Goal: Transaction & Acquisition: Book appointment/travel/reservation

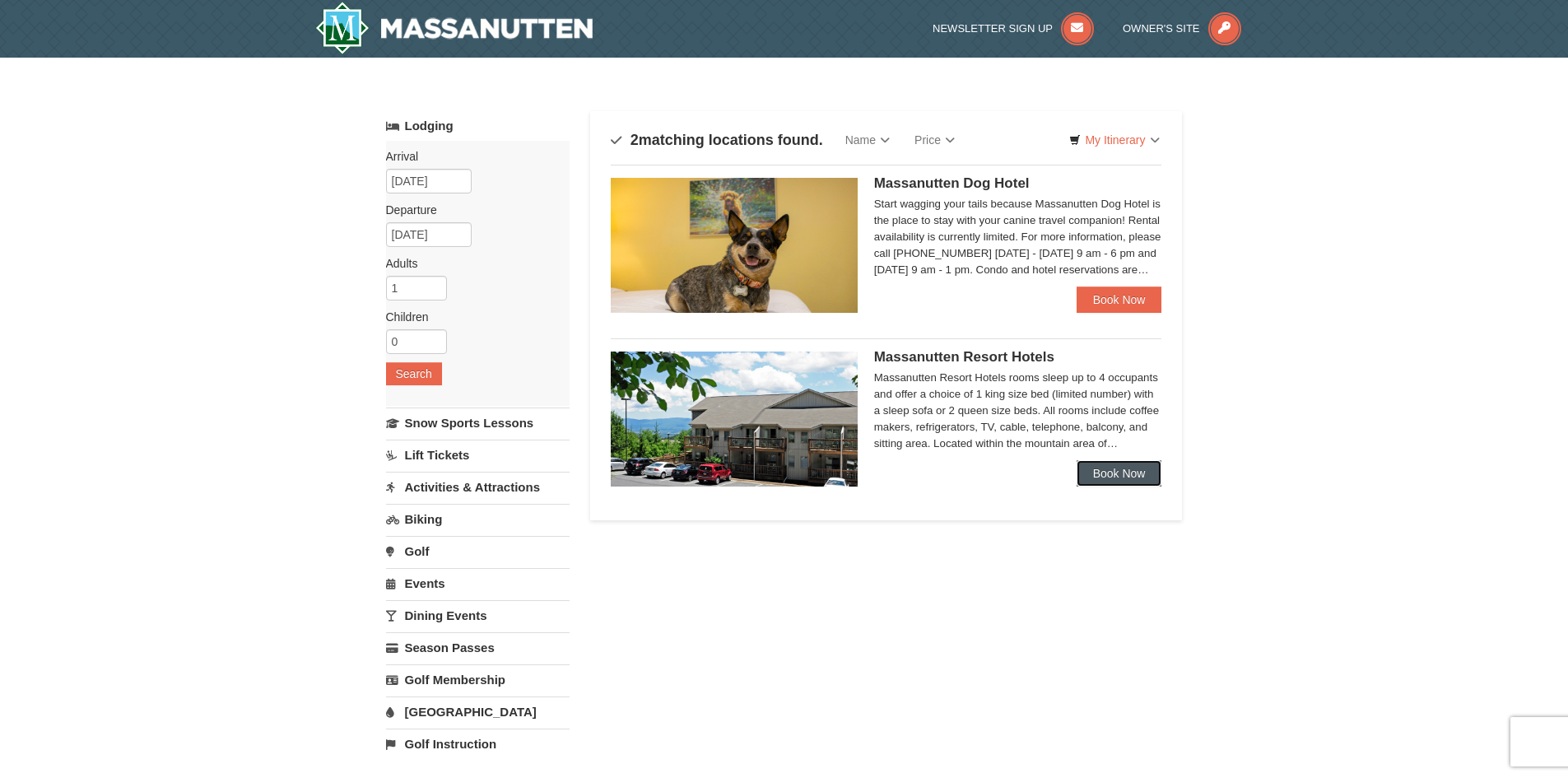
click at [1108, 473] on link "Book Now" at bounding box center [1119, 473] width 85 height 26
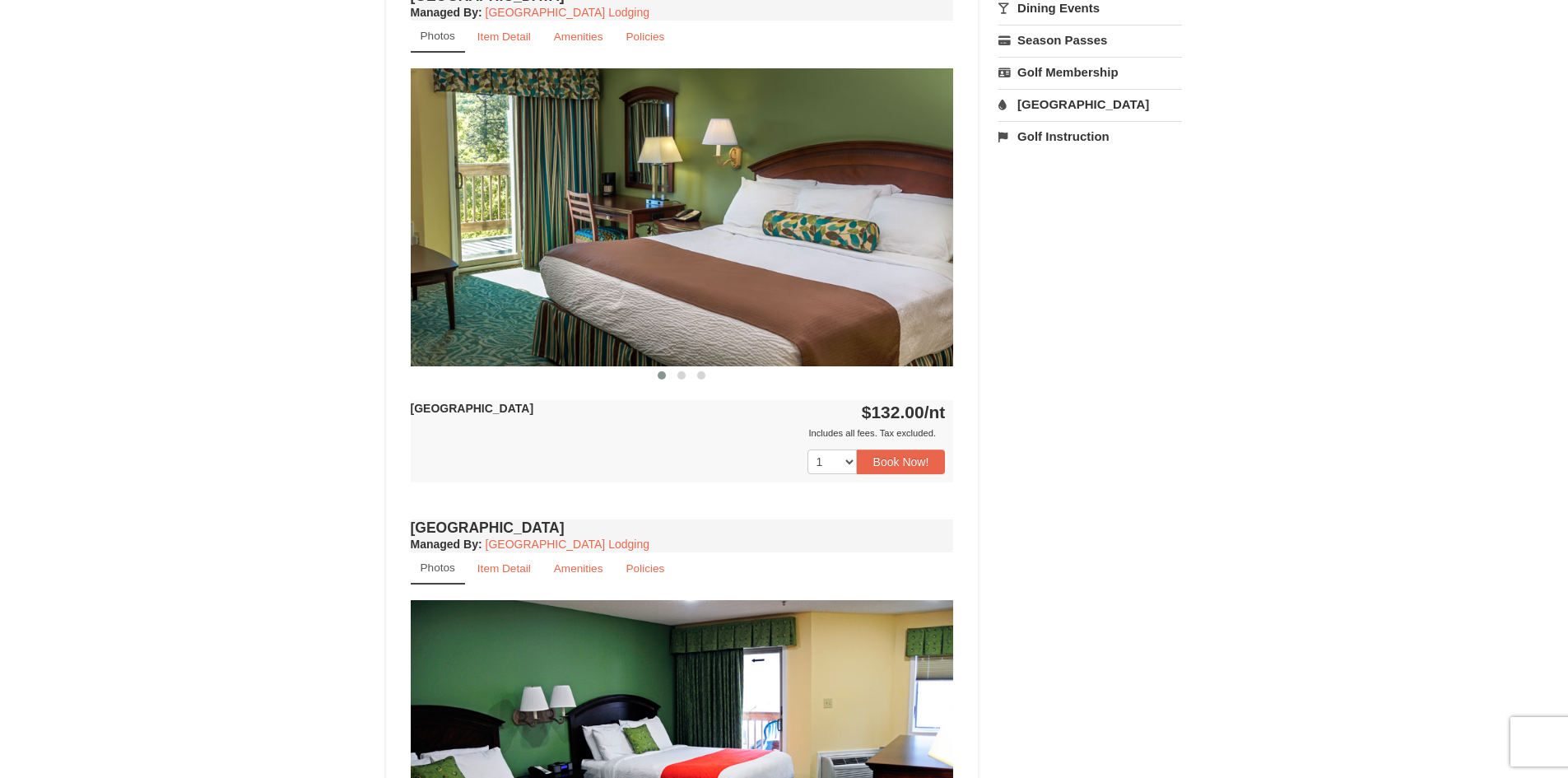
scroll to position [617, 0]
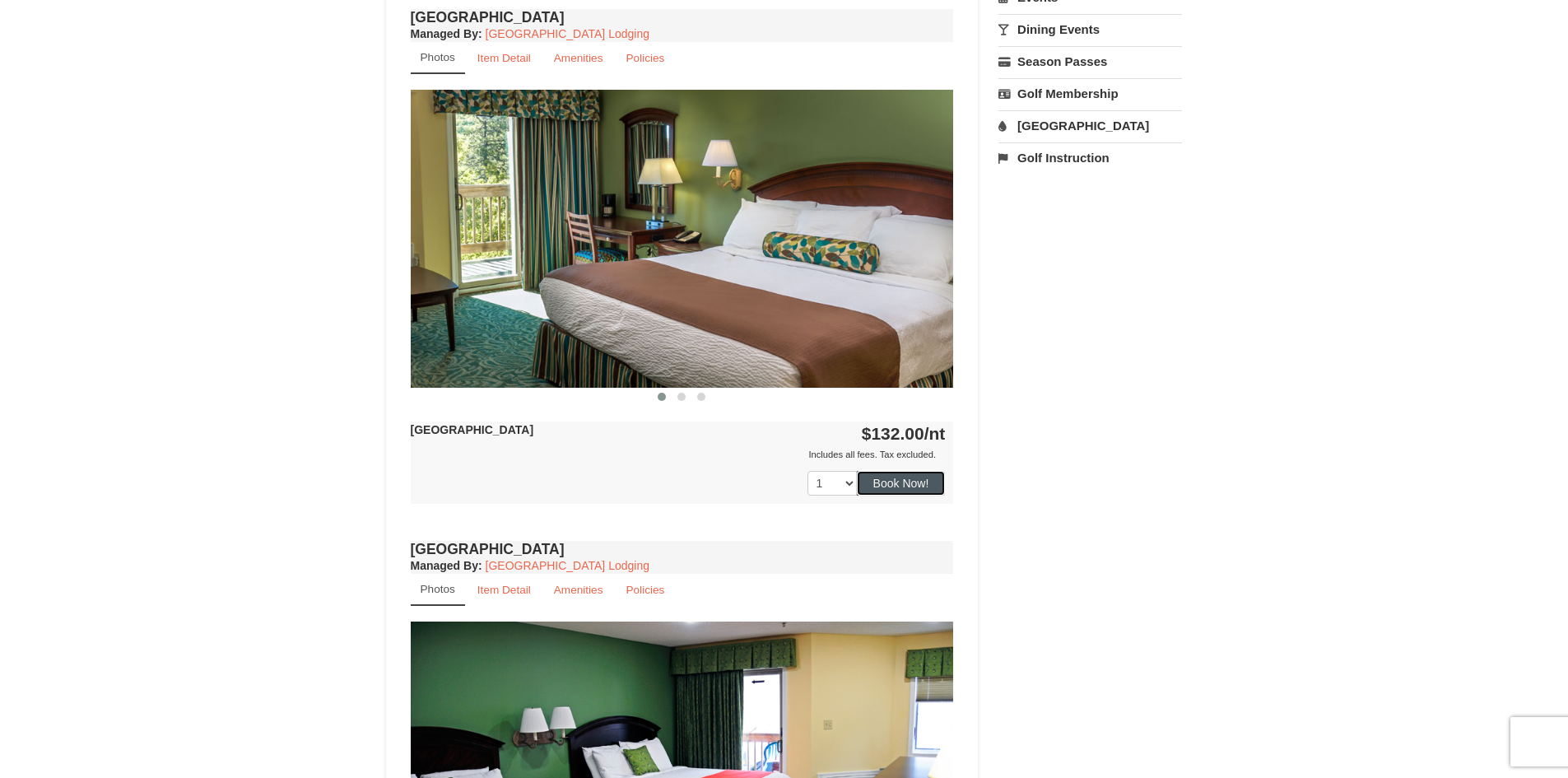
click at [894, 486] on button "Book Now!" at bounding box center [901, 483] width 89 height 24
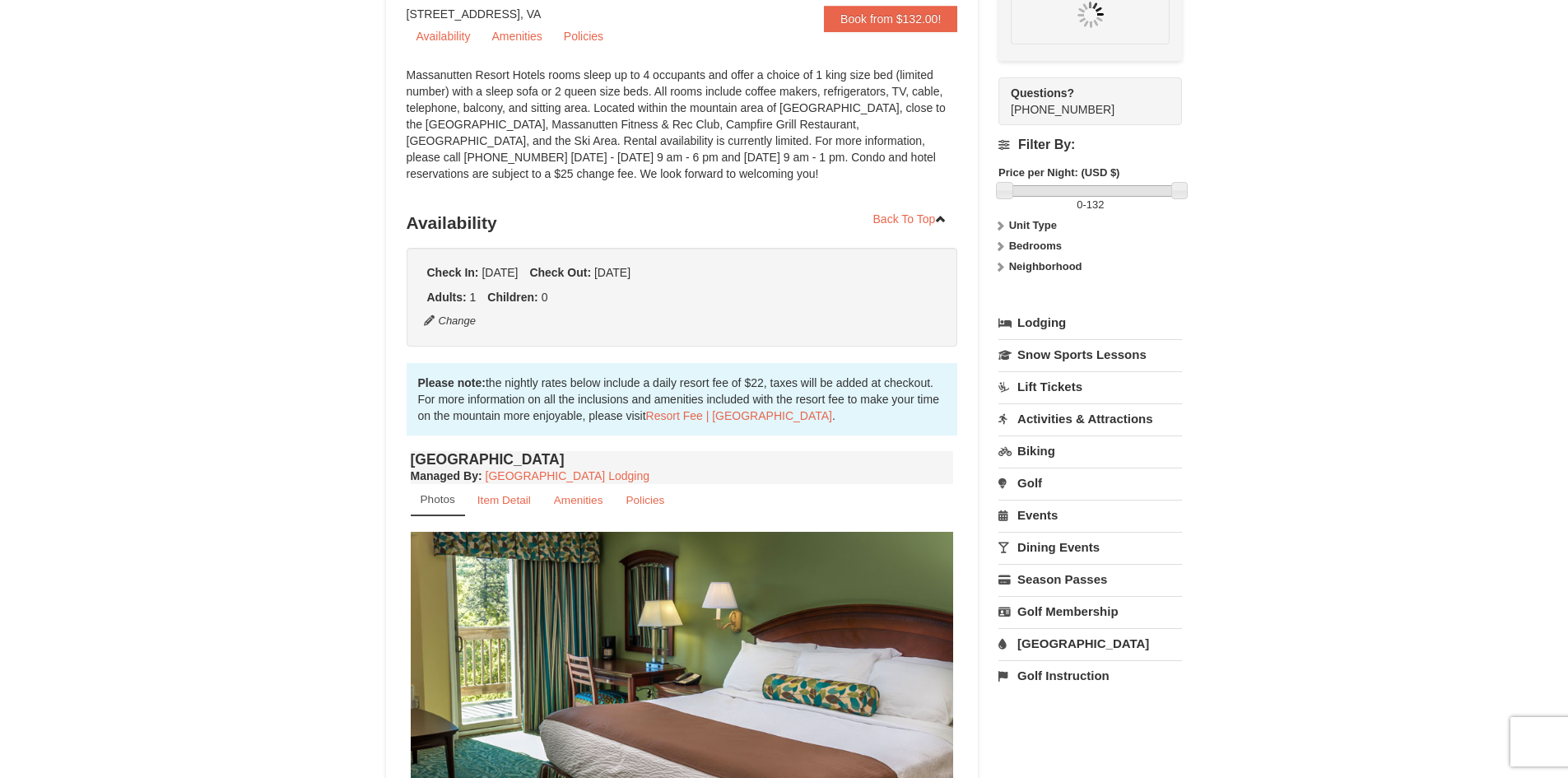
scroll to position [160, 0]
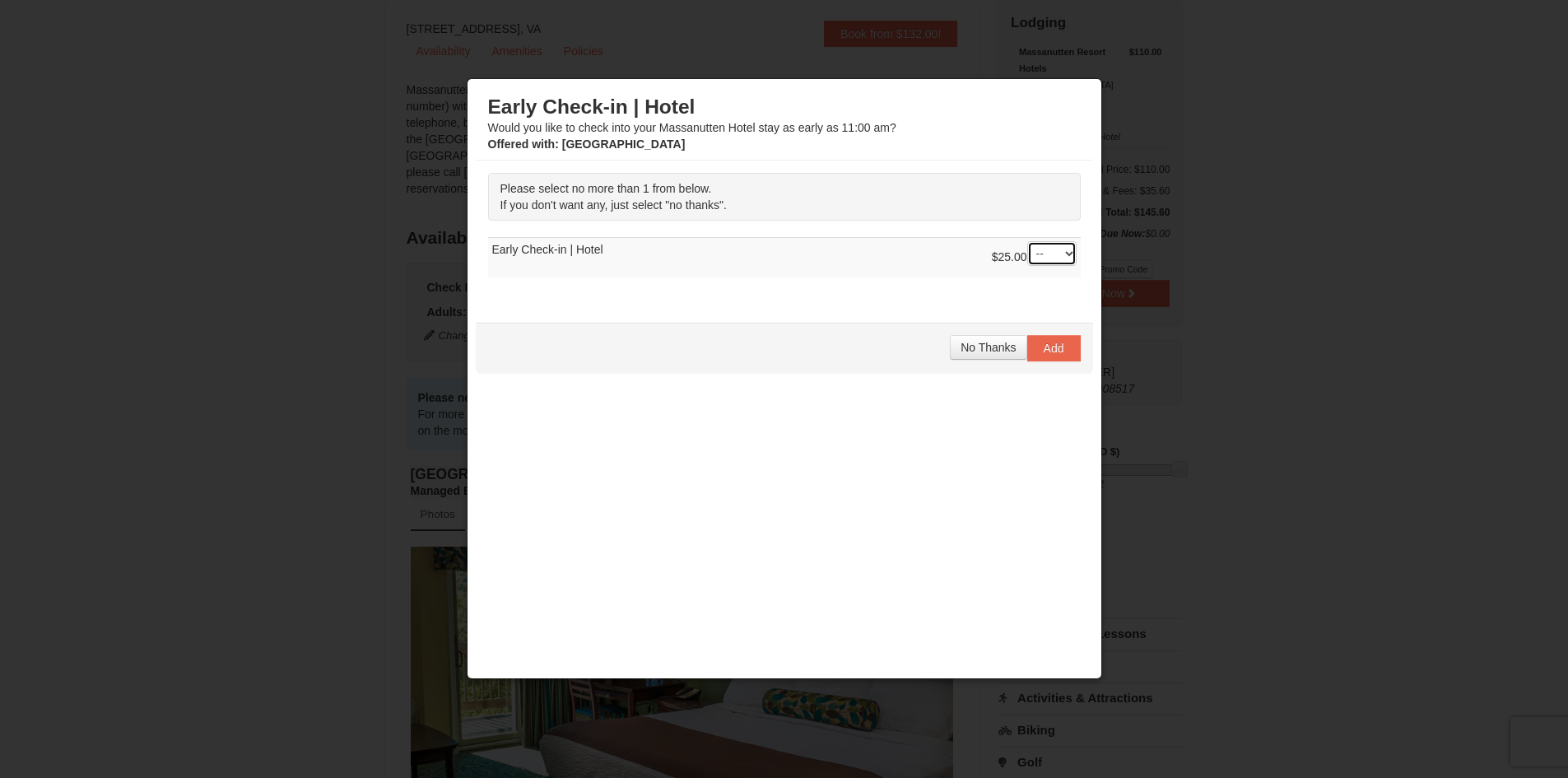
click at [1069, 252] on select "-- 01" at bounding box center [1051, 254] width 50 height 24
select select "1"
click at [1027, 242] on select "-- 01" at bounding box center [1051, 254] width 50 height 24
click at [1052, 350] on span "Add" at bounding box center [1054, 348] width 21 height 13
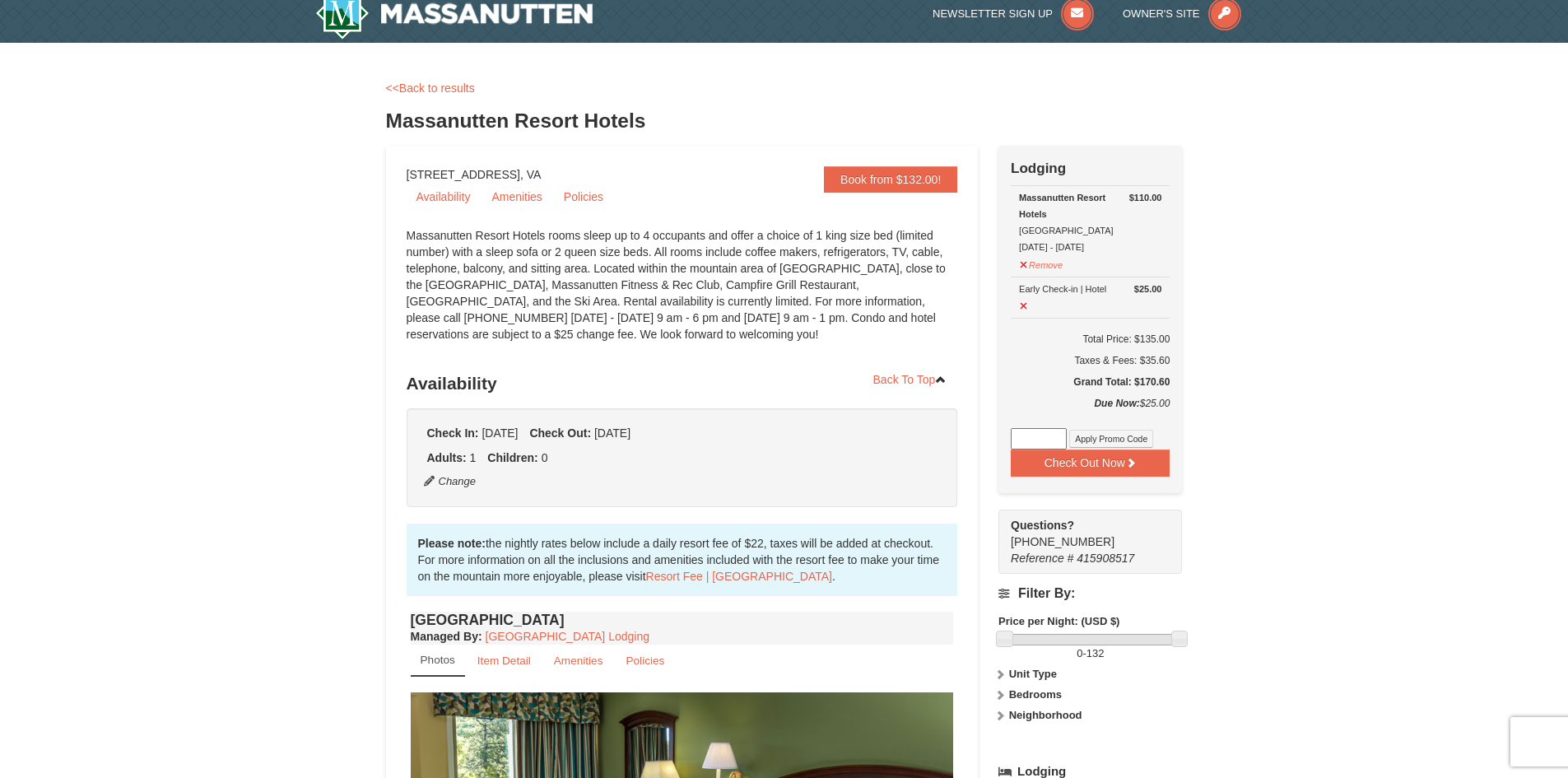
scroll to position [38, 0]
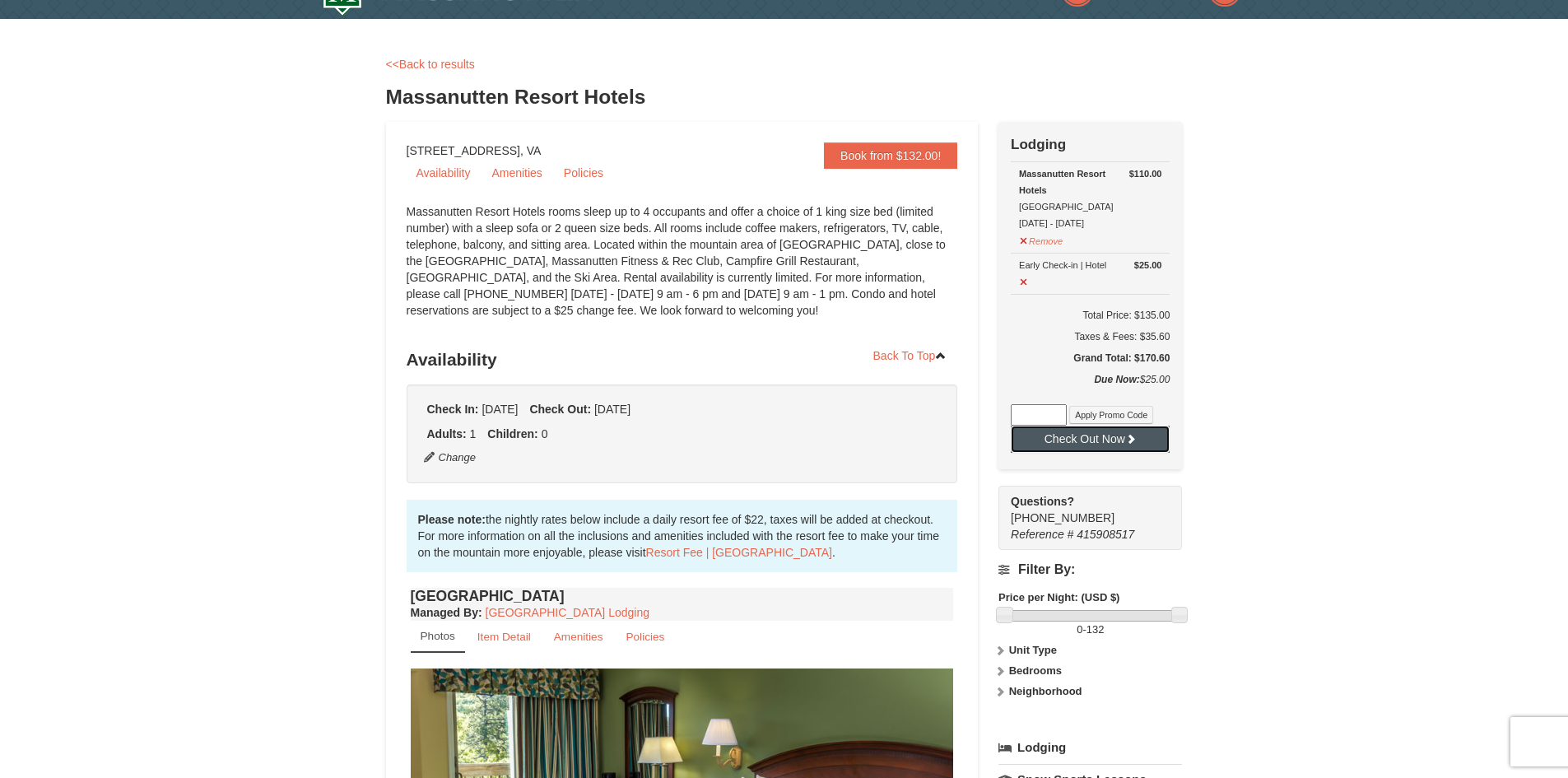
click at [1094, 447] on button "Check Out Now" at bounding box center [1090, 438] width 159 height 26
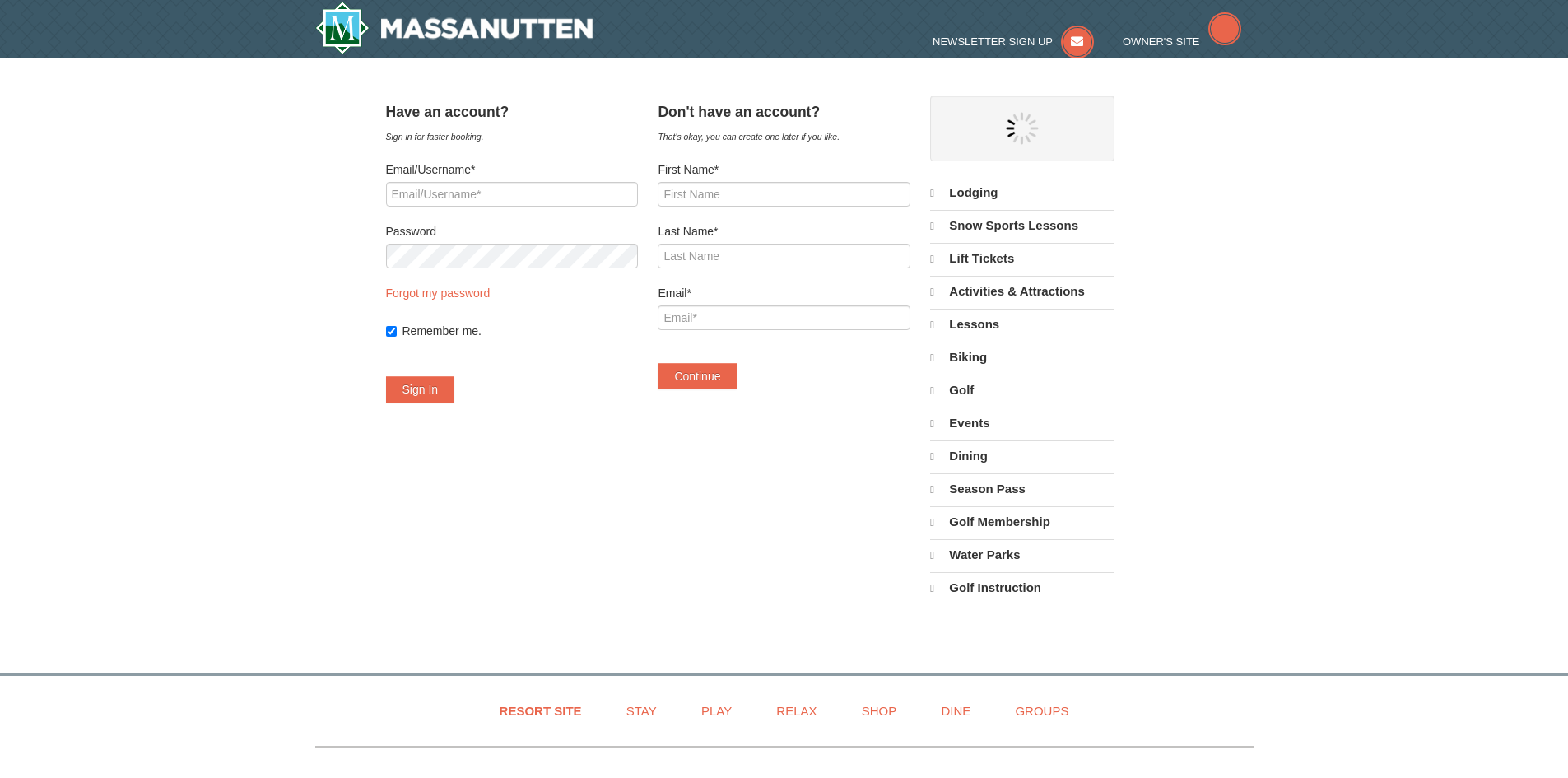
select select "9"
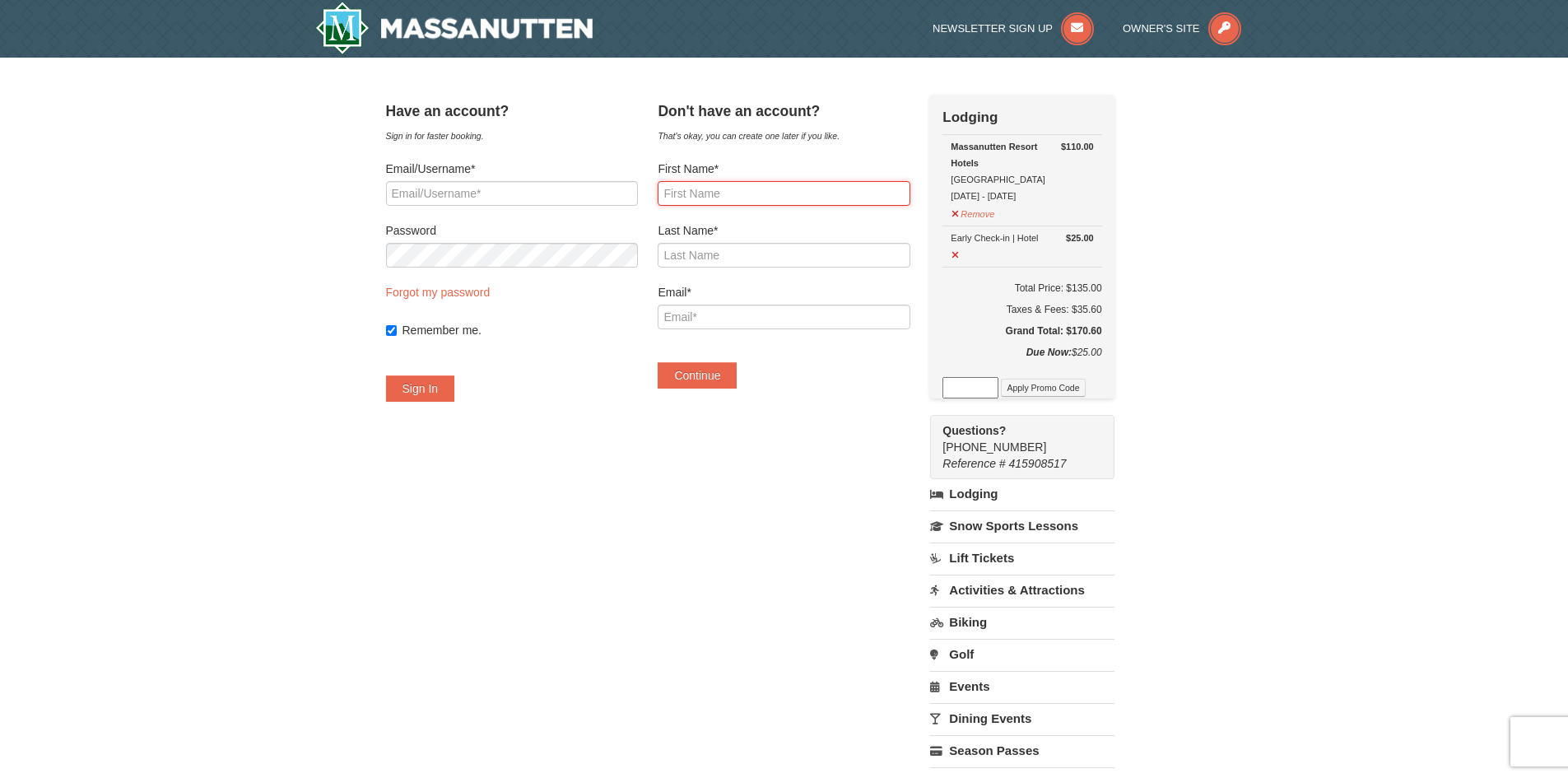
click at [785, 191] on input "First Name*" at bounding box center [783, 193] width 252 height 24
type input "George"
click at [778, 260] on input "Last Name*" at bounding box center [783, 255] width 252 height 24
type input "Ashby"
click at [794, 316] on input "Email*" at bounding box center [783, 316] width 252 height 24
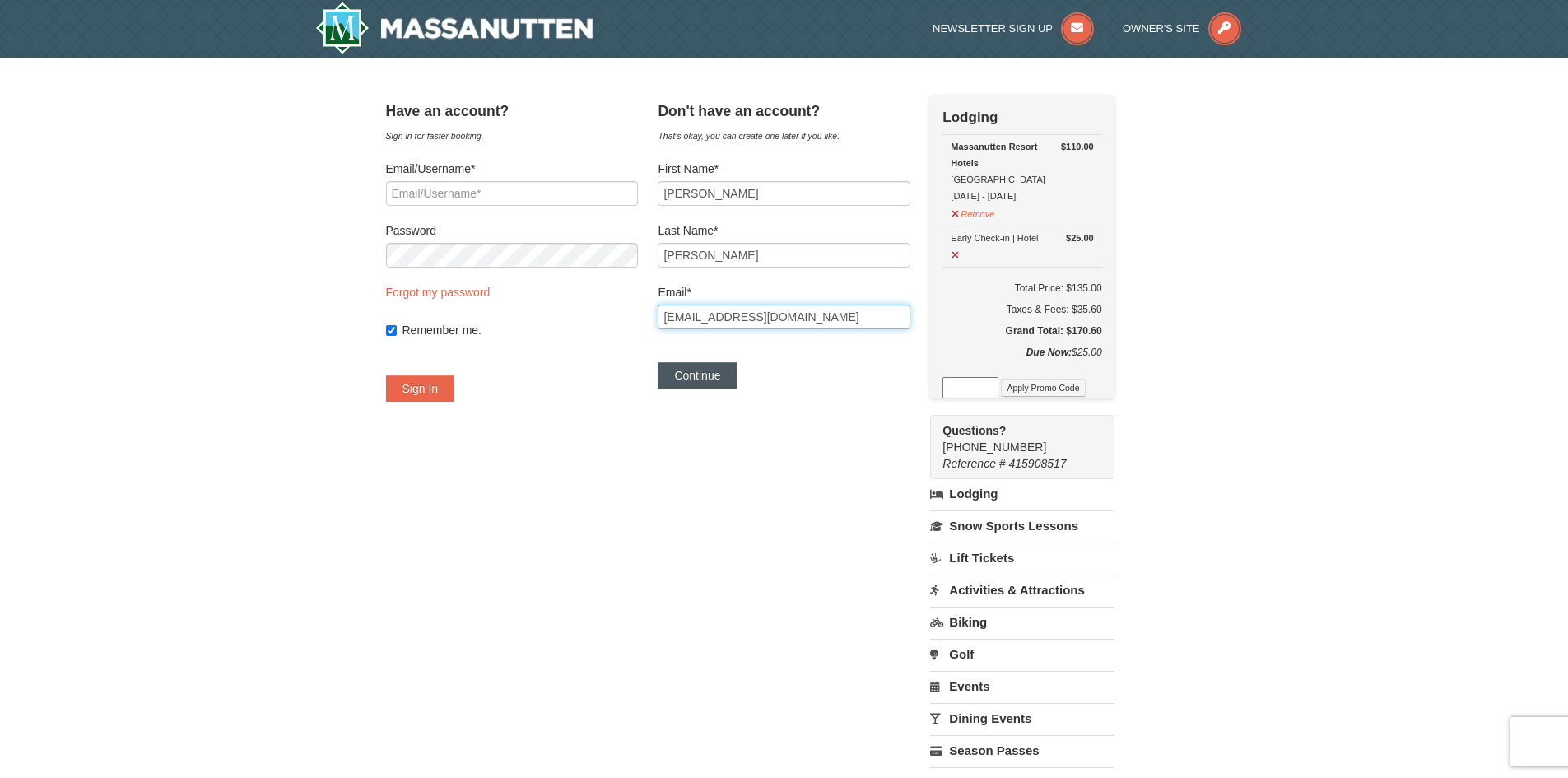
type input "gashby8@juno.com"
click at [712, 376] on button "Continue" at bounding box center [696, 375] width 79 height 26
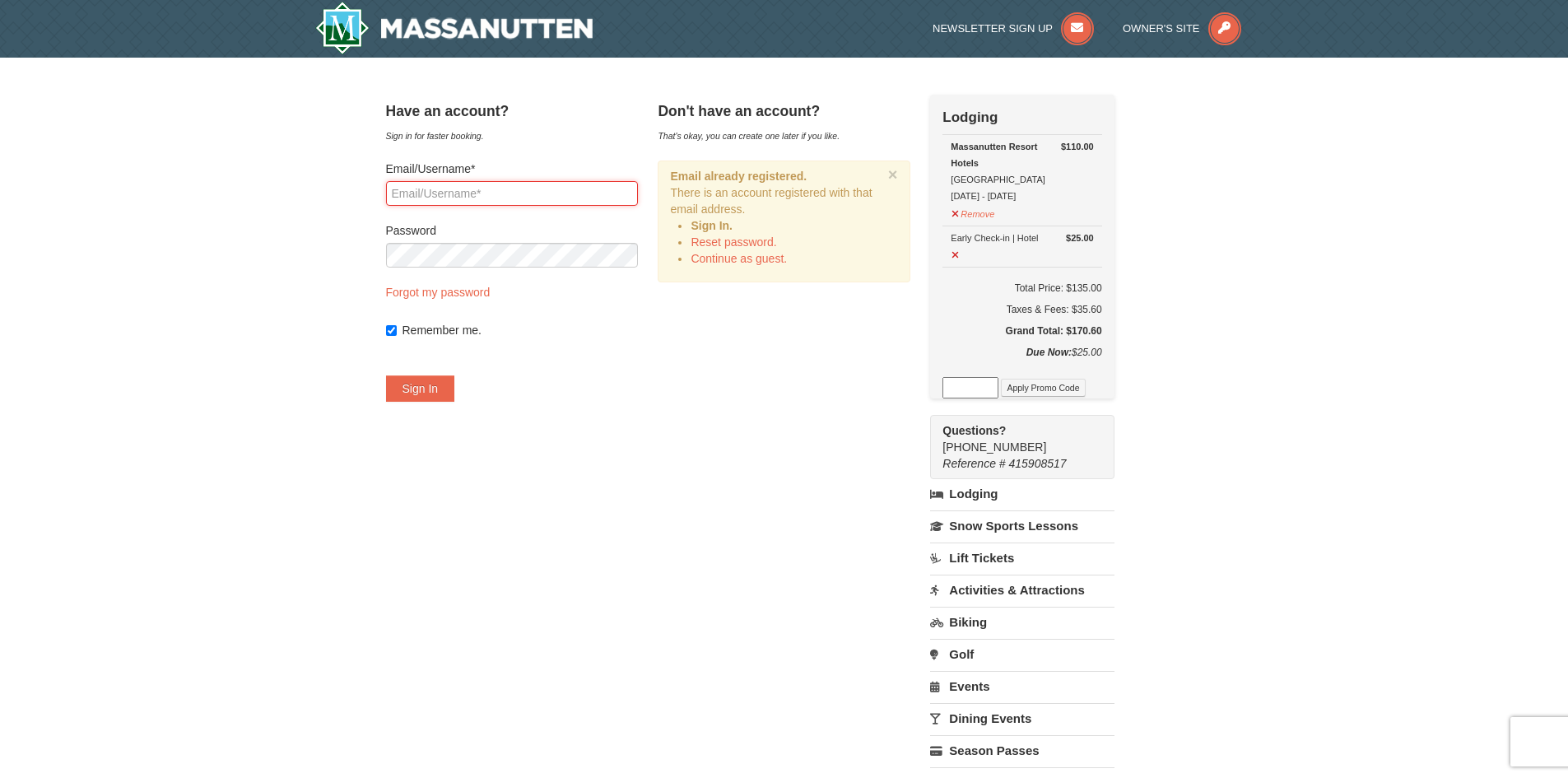
click at [568, 191] on input "Email/Username*" at bounding box center [511, 193] width 252 height 24
type input "[EMAIL_ADDRESS][DOMAIN_NAME]"
click at [397, 330] on input "Remember me." at bounding box center [390, 330] width 10 height 10
checkbox input "false"
click at [442, 389] on button "Sign In" at bounding box center [420, 389] width 69 height 26
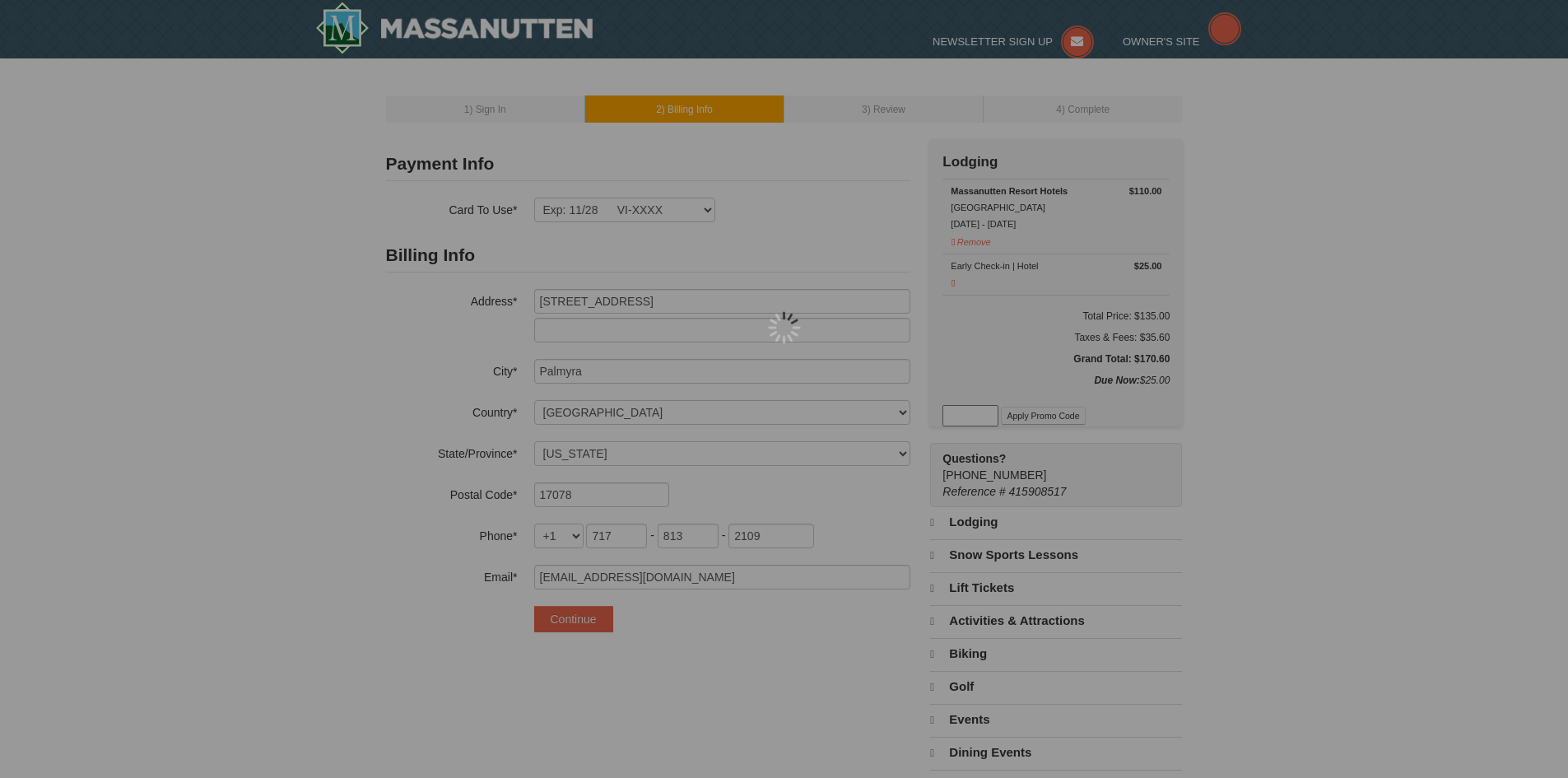
select select "PA"
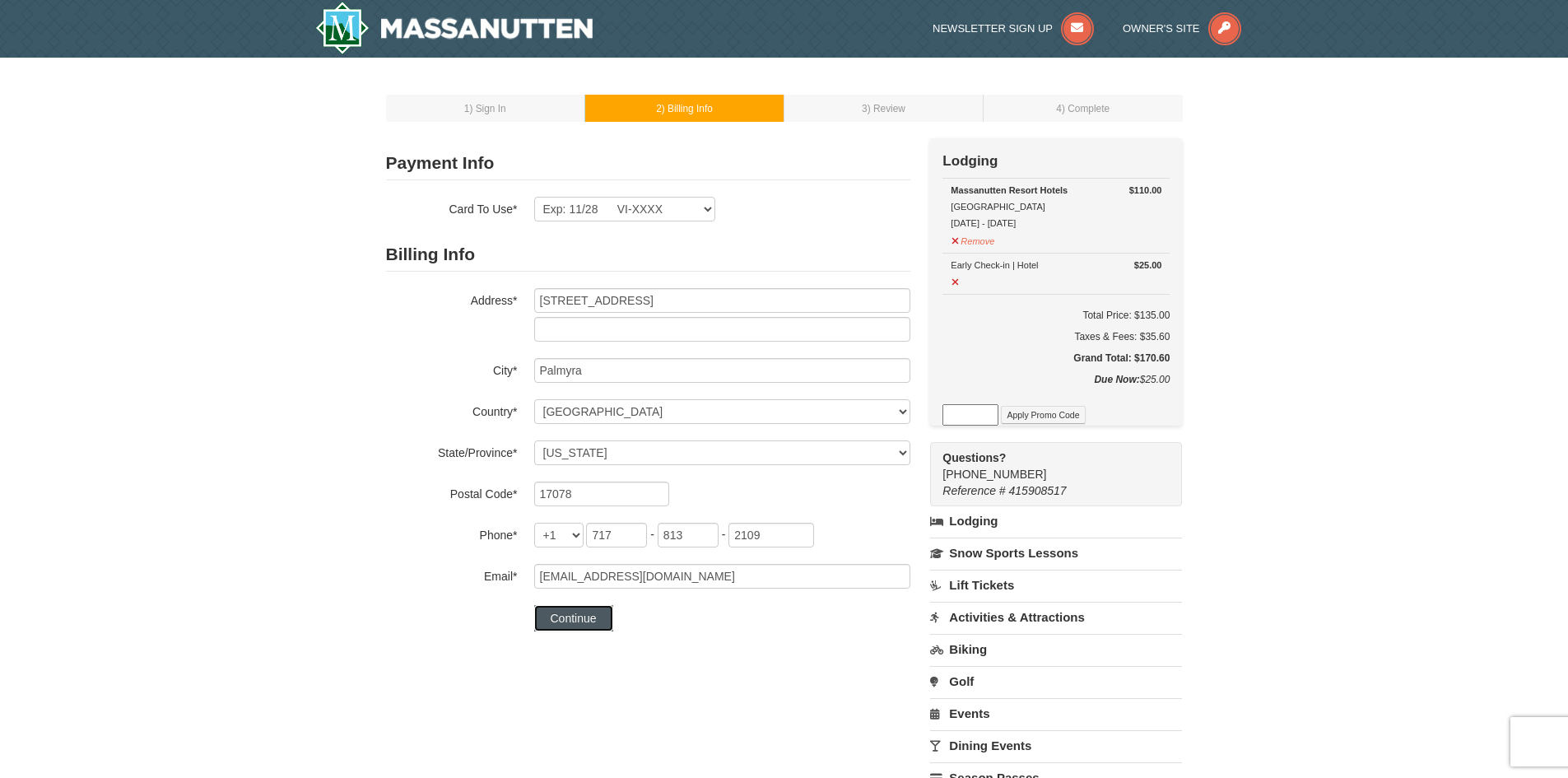
click at [574, 622] on button "Continue" at bounding box center [573, 618] width 79 height 26
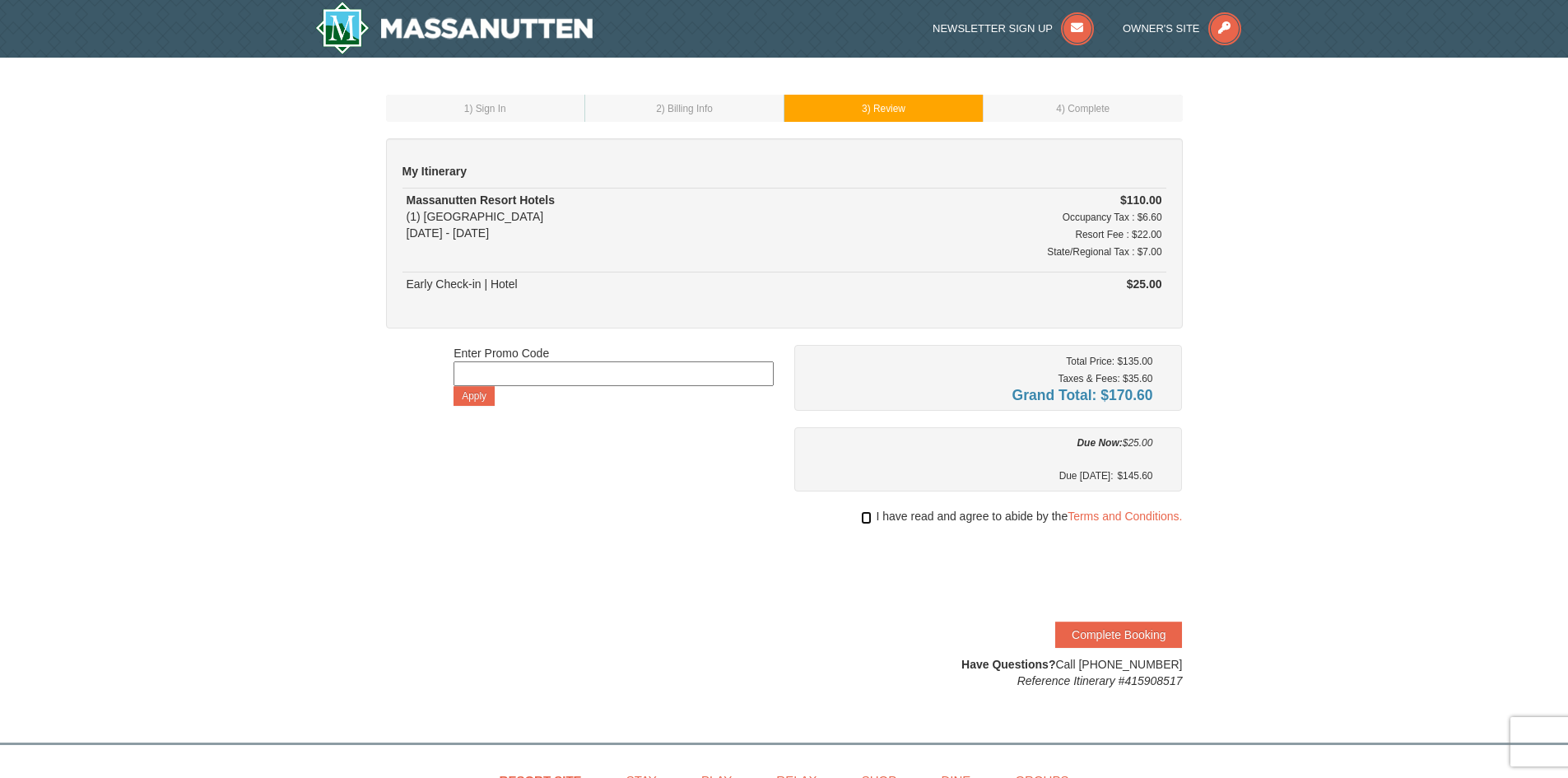
click at [863, 519] on input "checkbox" at bounding box center [865, 518] width 10 height 13
checkbox input "true"
click at [1108, 634] on button "Complete Booking" at bounding box center [1118, 635] width 126 height 26
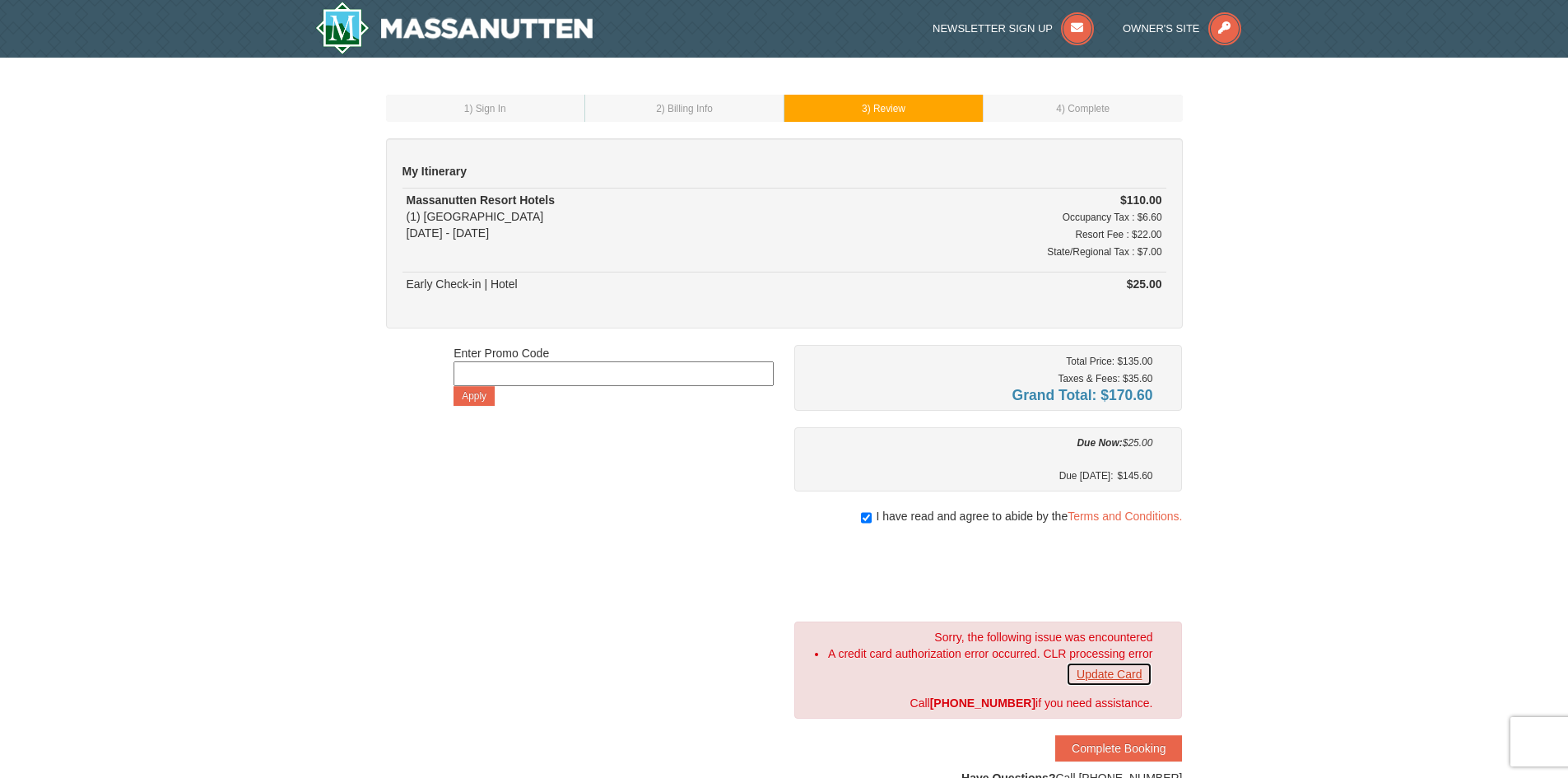
click at [1098, 676] on link "Update Card" at bounding box center [1108, 674] width 86 height 24
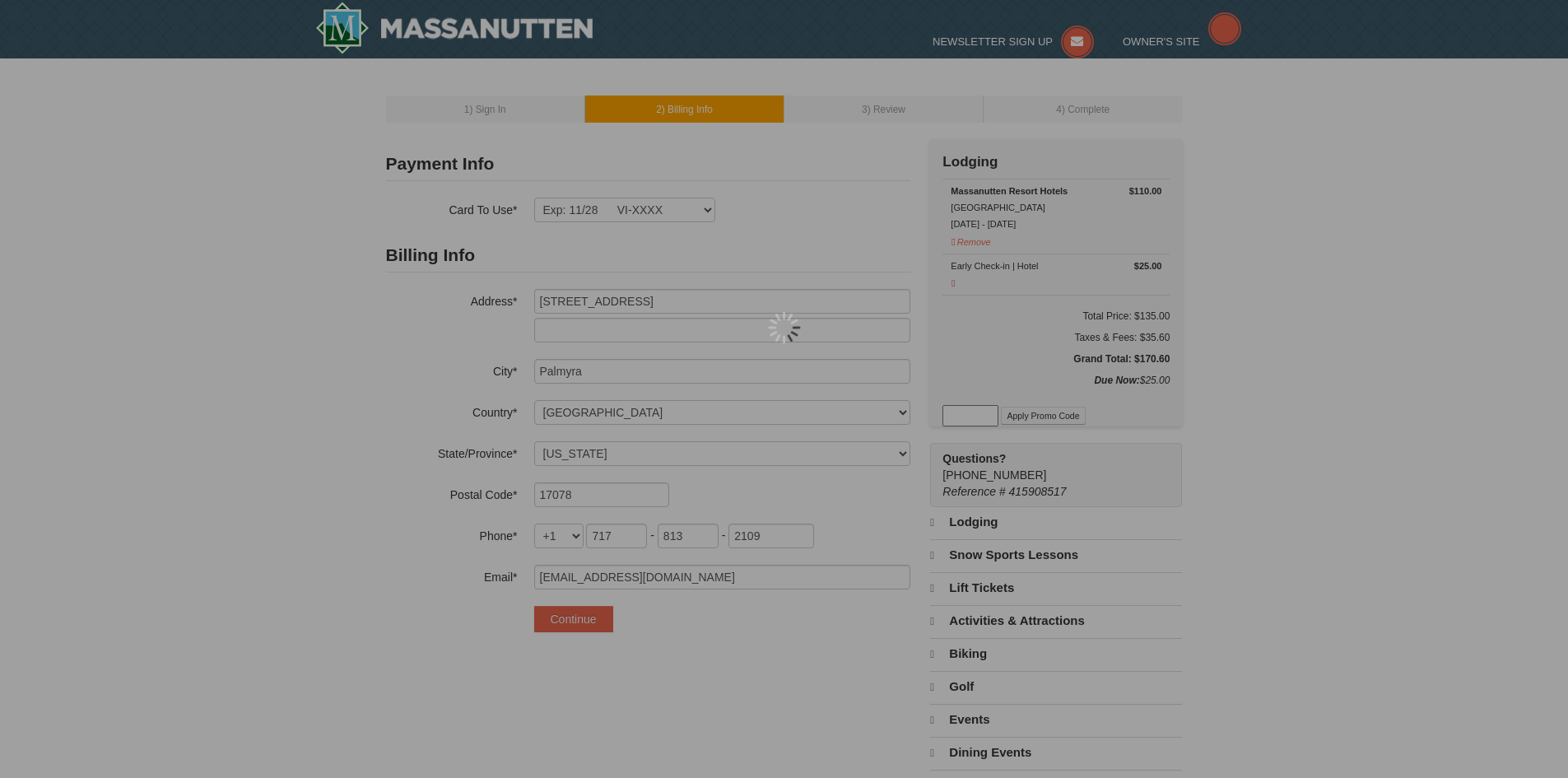
select select "PA"
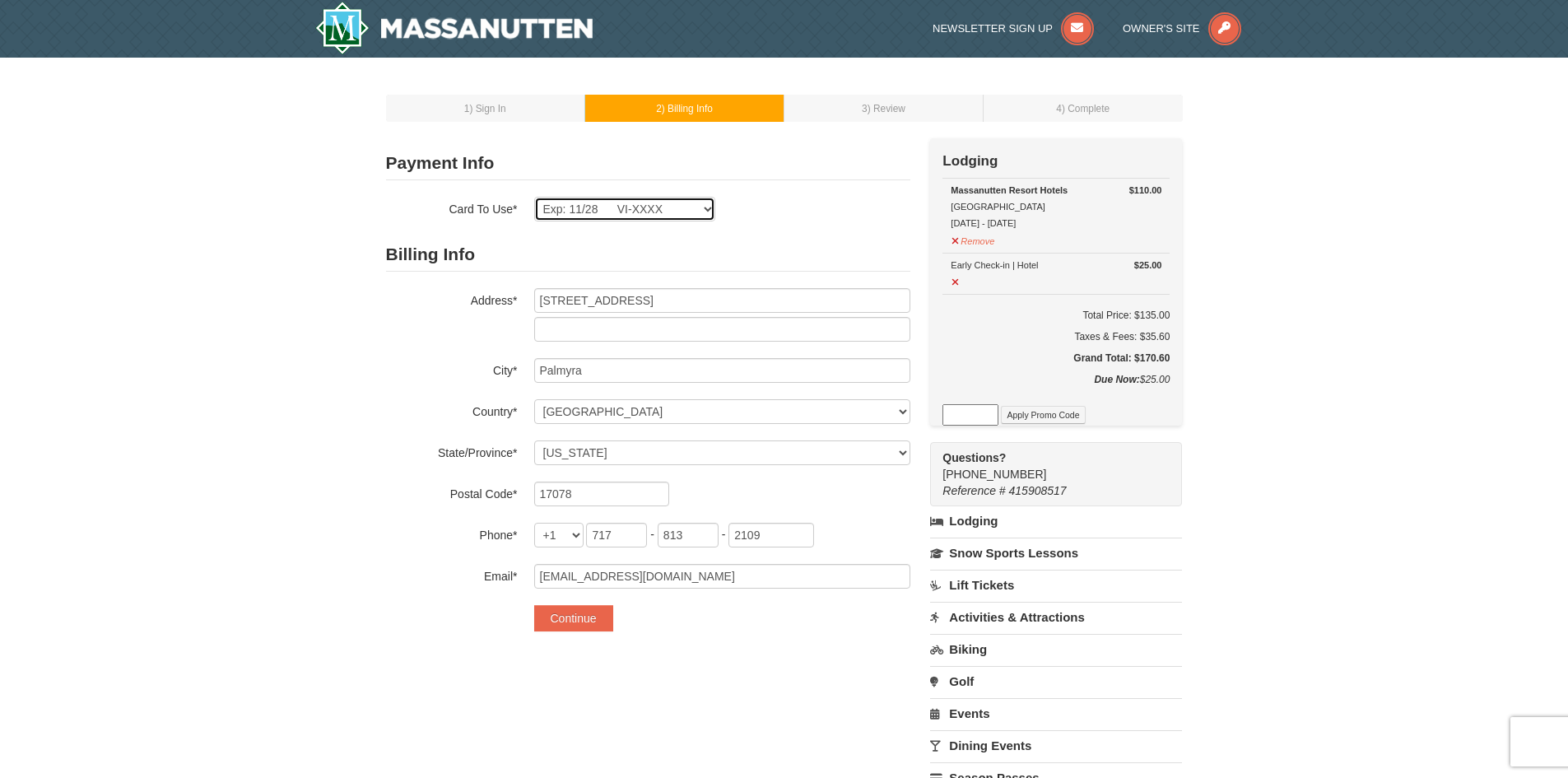
click at [707, 208] on select "Exp: 11/28 VI-XXXX New Card" at bounding box center [623, 209] width 181 height 24
select select
click at [534, 197] on select "Exp: 11/28 VI-XXXX New Card" at bounding box center [623, 209] width 181 height 24
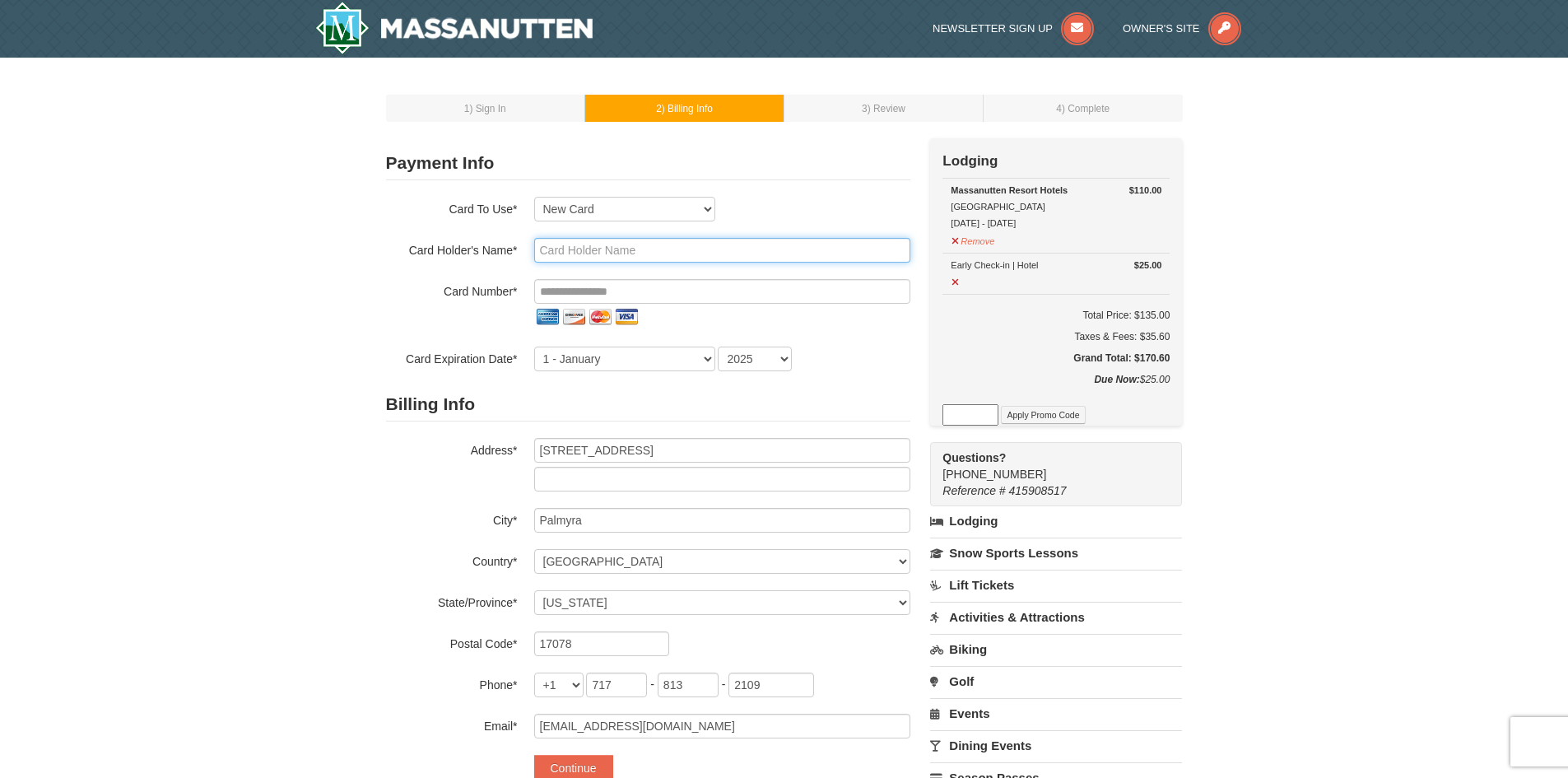
click at [664, 242] on input "text" at bounding box center [722, 250] width 376 height 24
type input "4"
type input "George E Ashby Jr"
click at [659, 286] on input "tel" at bounding box center [722, 291] width 376 height 24
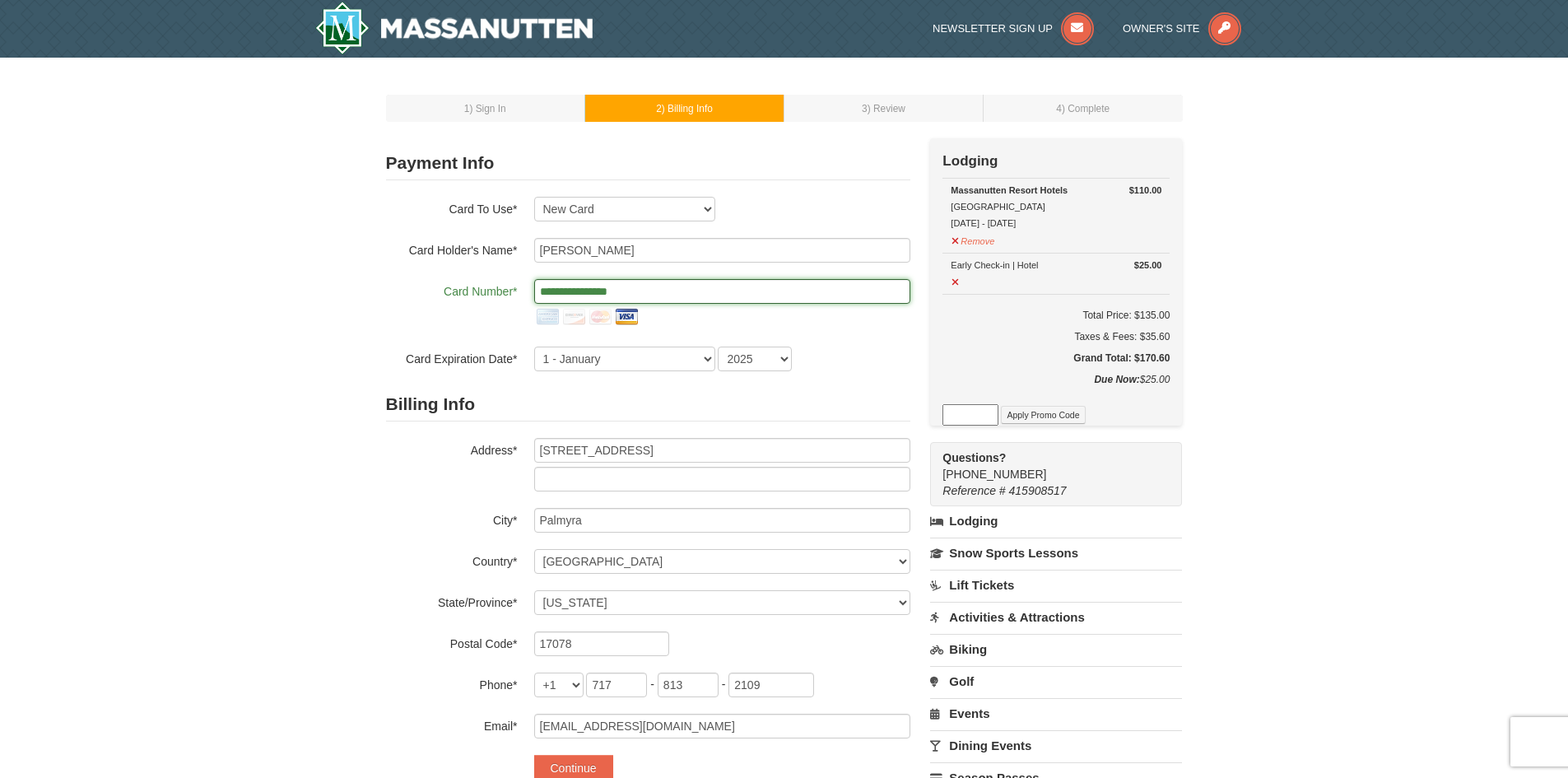
type input "**********"
click at [706, 357] on select "1 - January 2 - February 3 - March 4 - April 5 - May 6 - June 7 - July 8 - Augu…" at bounding box center [623, 359] width 181 height 24
select select "11"
click at [534, 346] on select "1 - January 2 - February 3 - March 4 - April 5 - May 6 - June 7 - July 8 - Augu…" at bounding box center [623, 359] width 181 height 24
click at [785, 361] on select "2025 2026 2027 2028 2029 2030 2031 2032 2033 2034" at bounding box center [755, 359] width 74 height 24
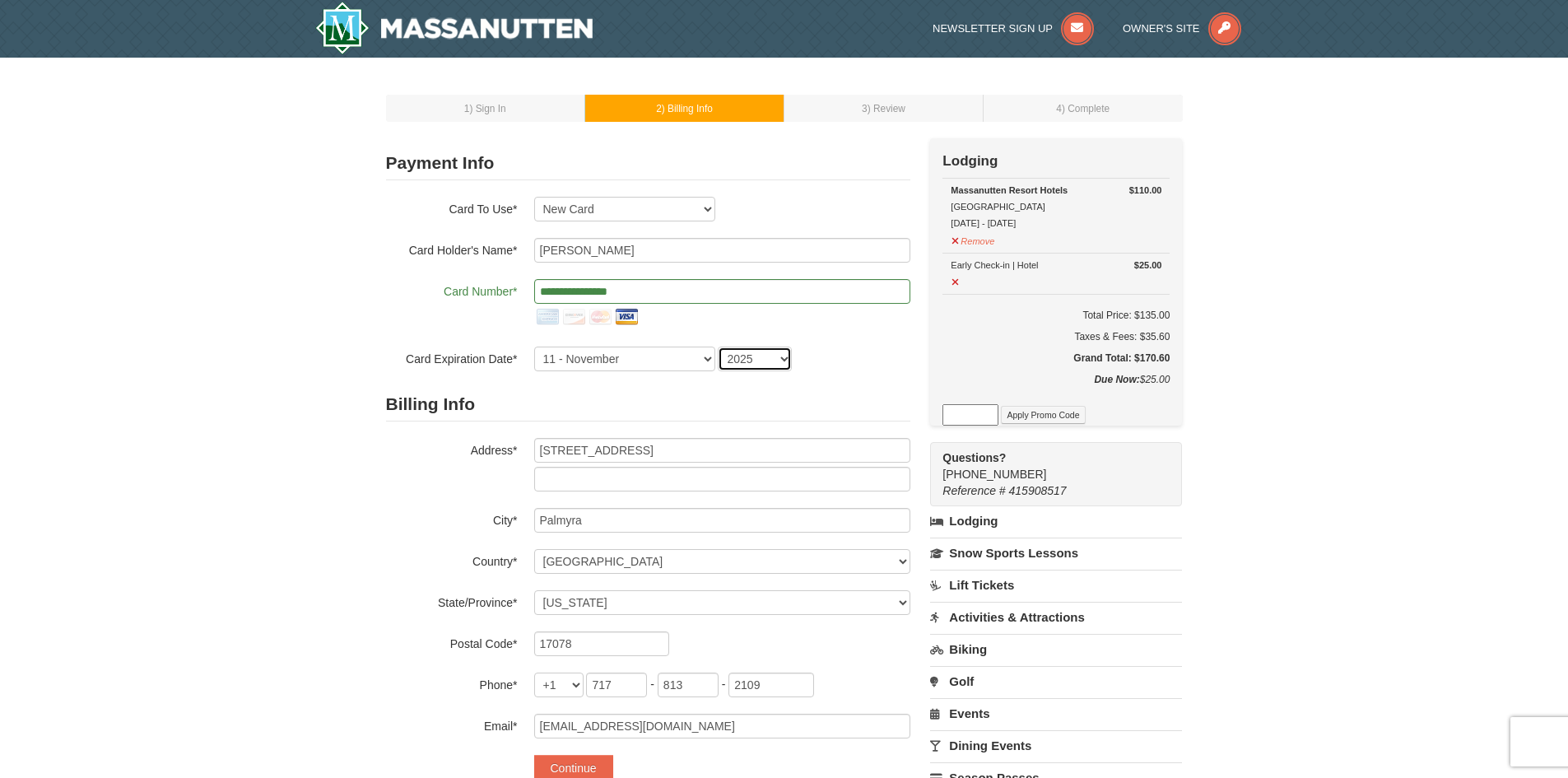
select select "2028"
click at [718, 346] on select "2025 2026 2027 2028 2029 2030 2031 2032 2033 2034" at bounding box center [755, 359] width 74 height 24
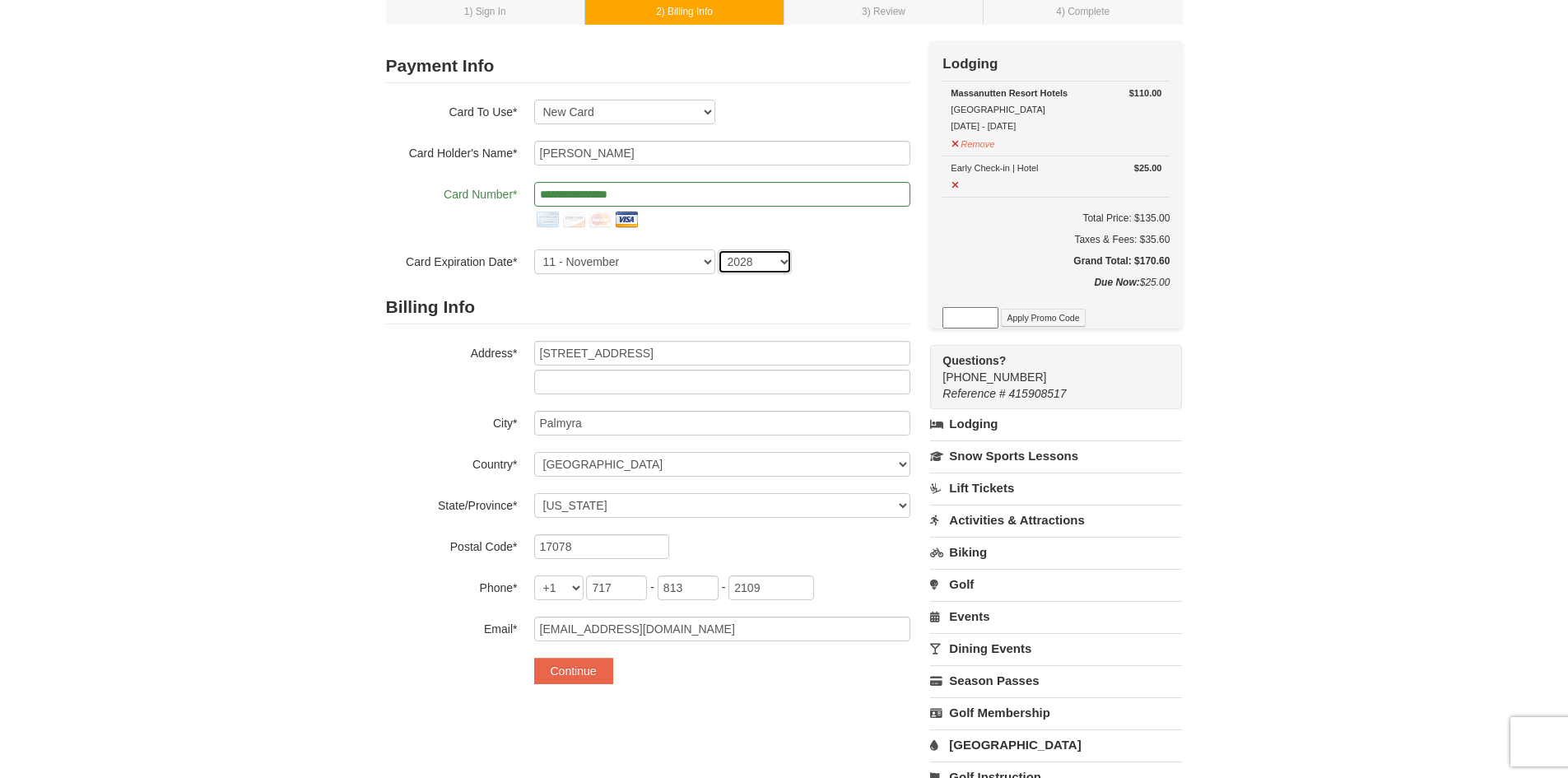
scroll to position [139, 0]
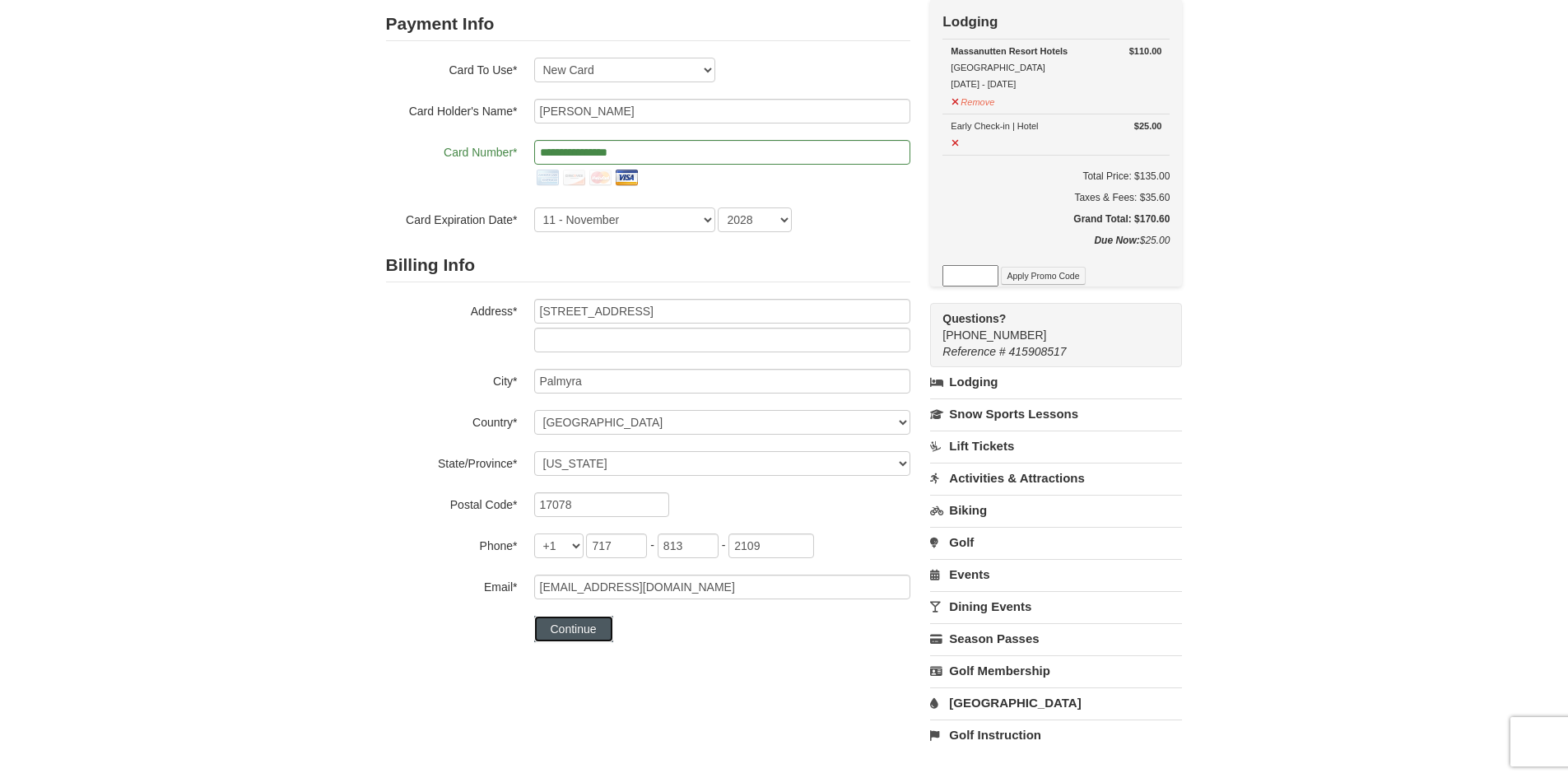
click at [572, 630] on button "Continue" at bounding box center [573, 629] width 79 height 26
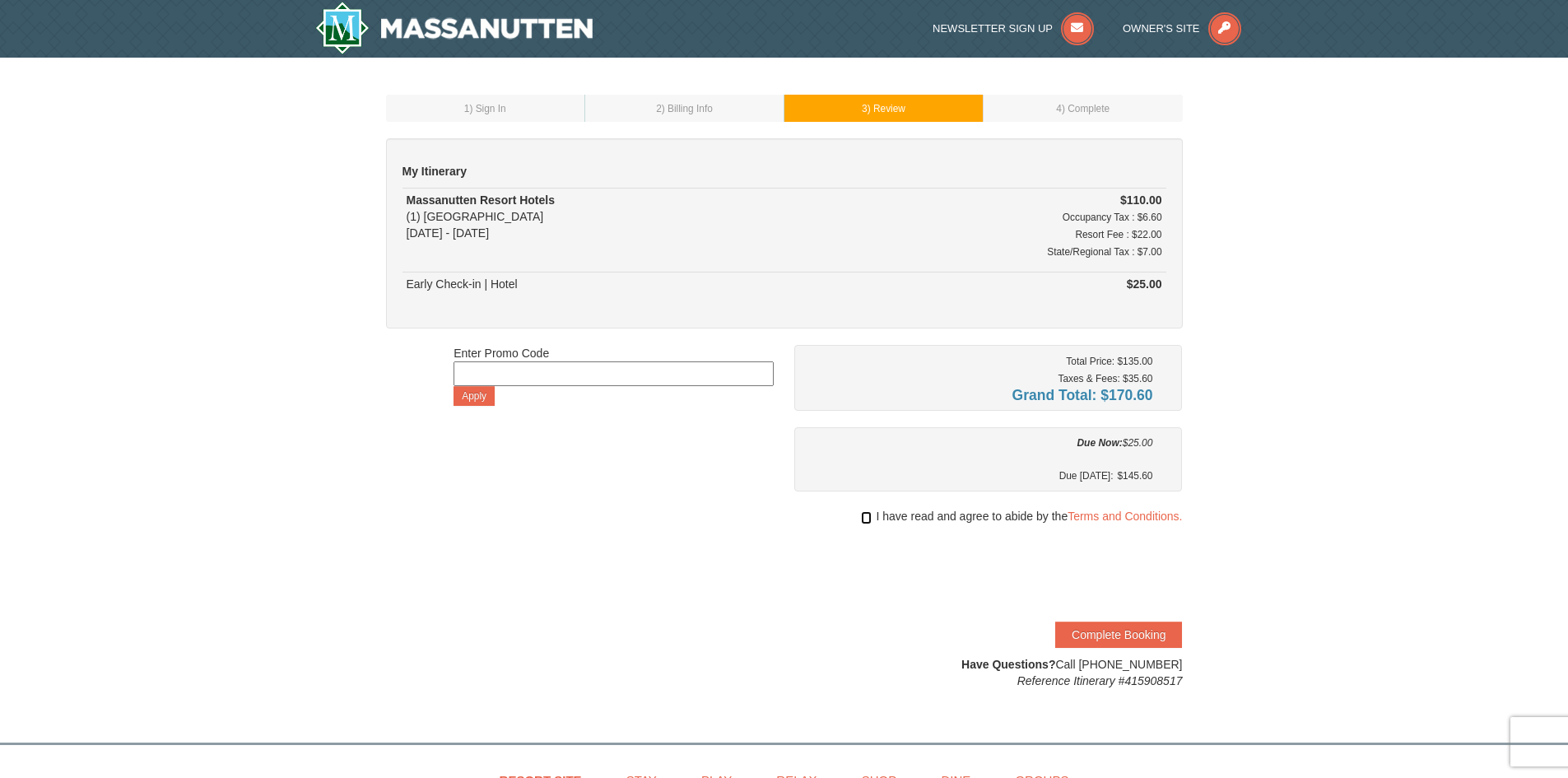
click at [865, 521] on input "checkbox" at bounding box center [865, 518] width 10 height 13
checkbox input "true"
click at [1112, 631] on button "Complete Booking" at bounding box center [1118, 635] width 126 height 26
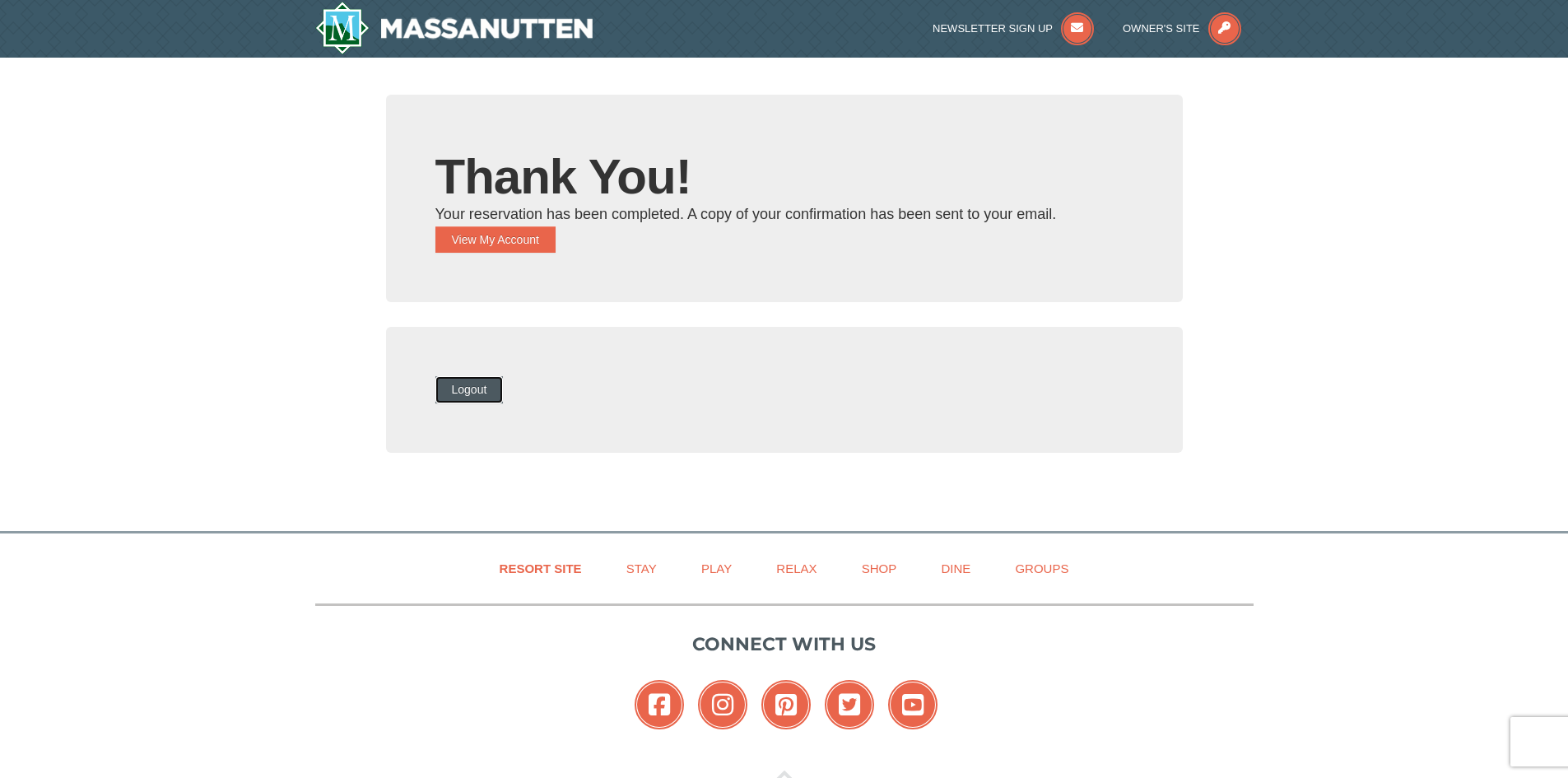
click at [483, 388] on button "Logout" at bounding box center [469, 389] width 68 height 26
